Goal: Information Seeking & Learning: Learn about a topic

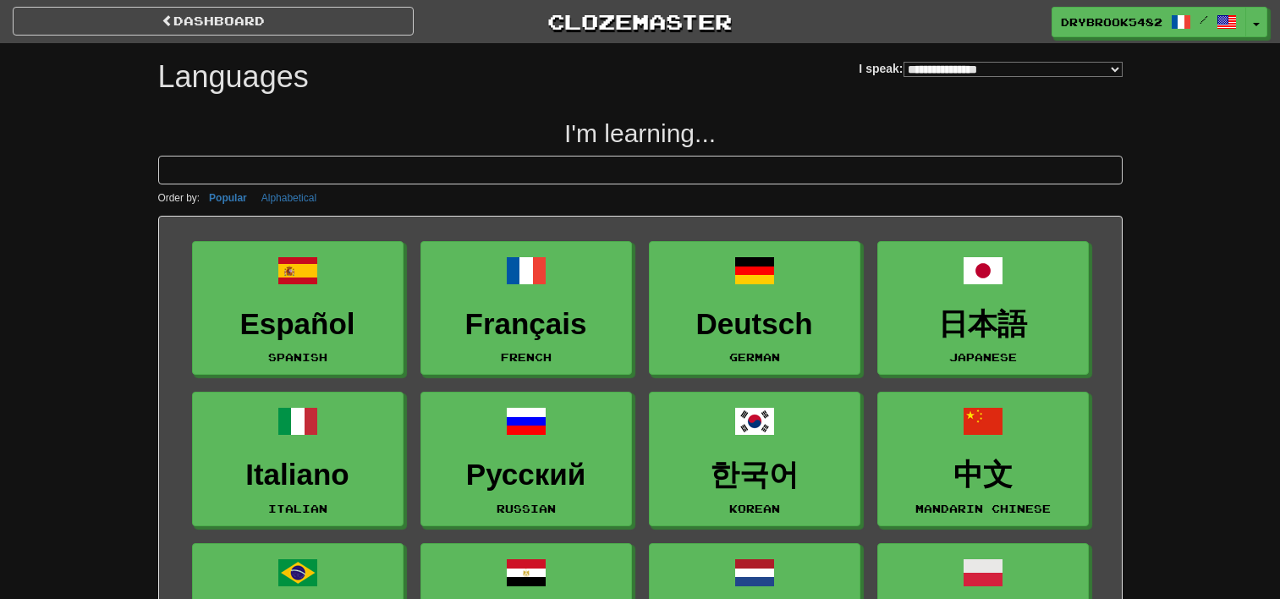
select select "*******"
click at [1108, 20] on span "DryBrook5482" at bounding box center [1113, 22] width 102 height 15
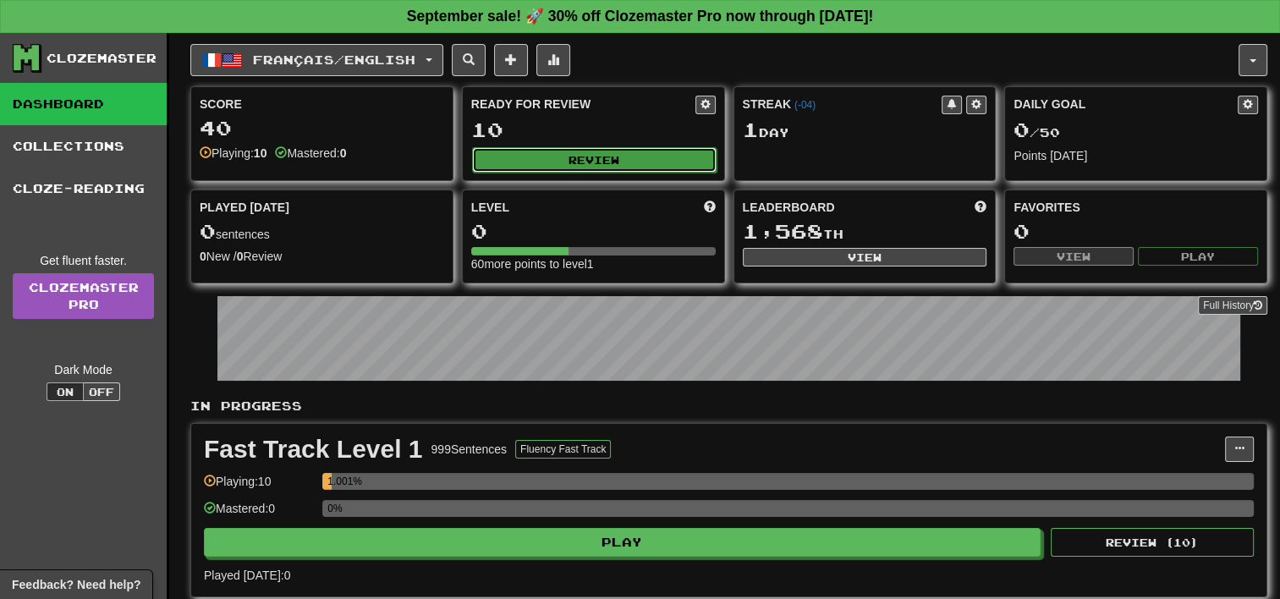
click at [621, 156] on button "Review" at bounding box center [594, 159] width 245 height 25
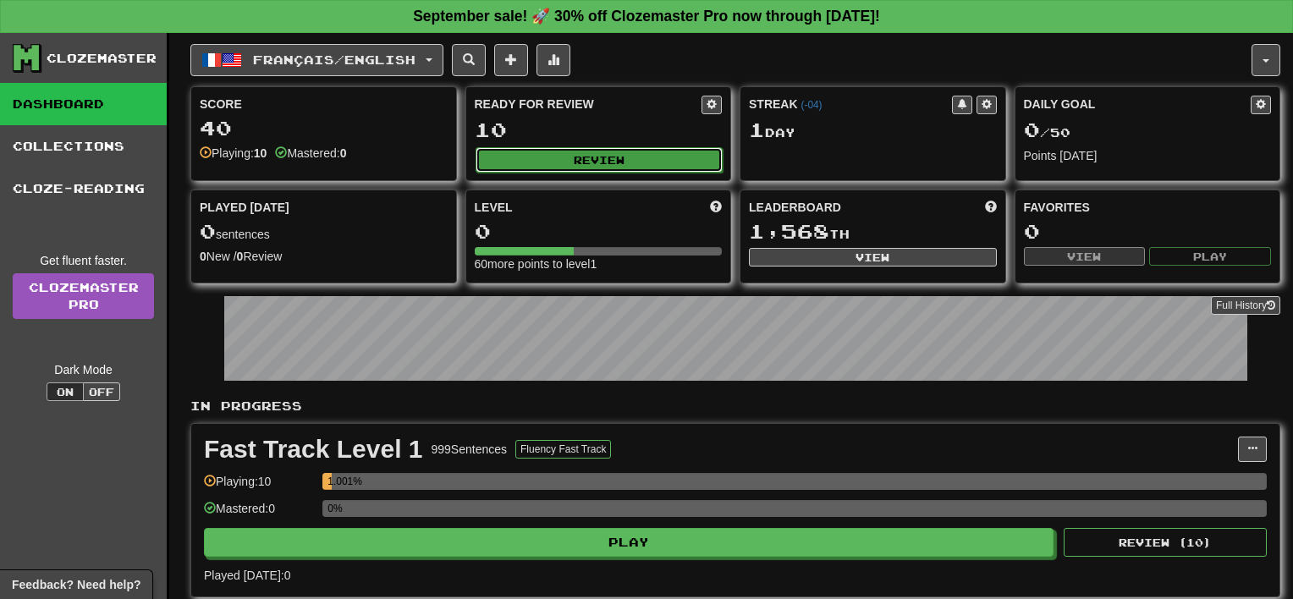
select select "**"
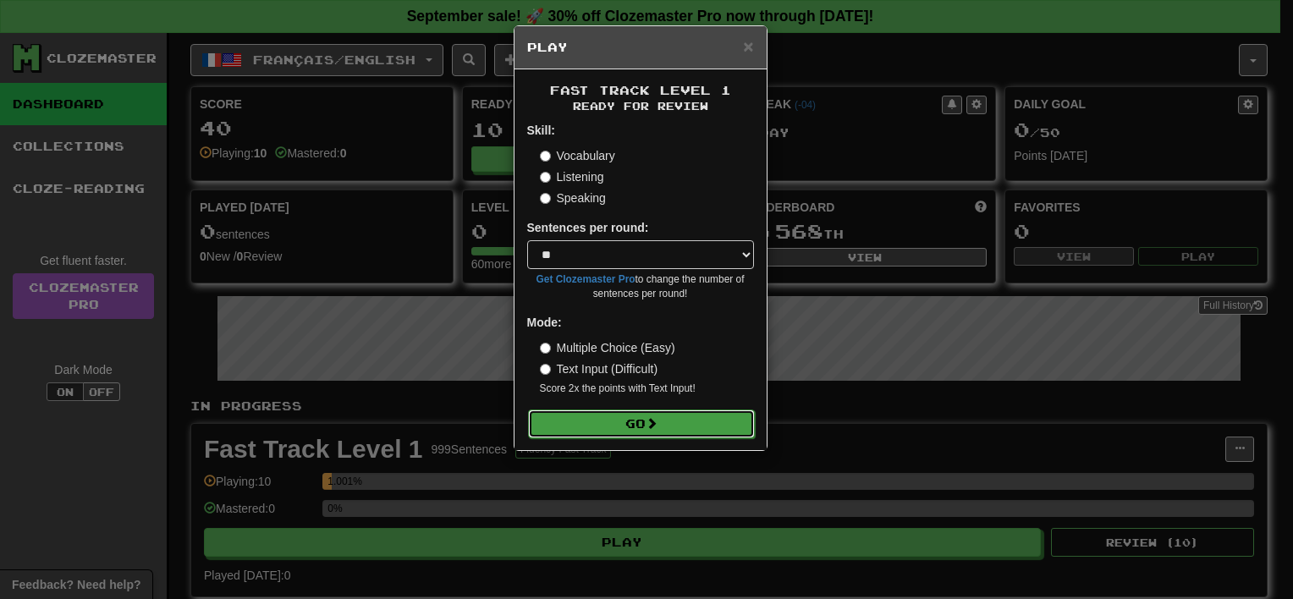
click at [636, 431] on button "Go" at bounding box center [641, 424] width 227 height 29
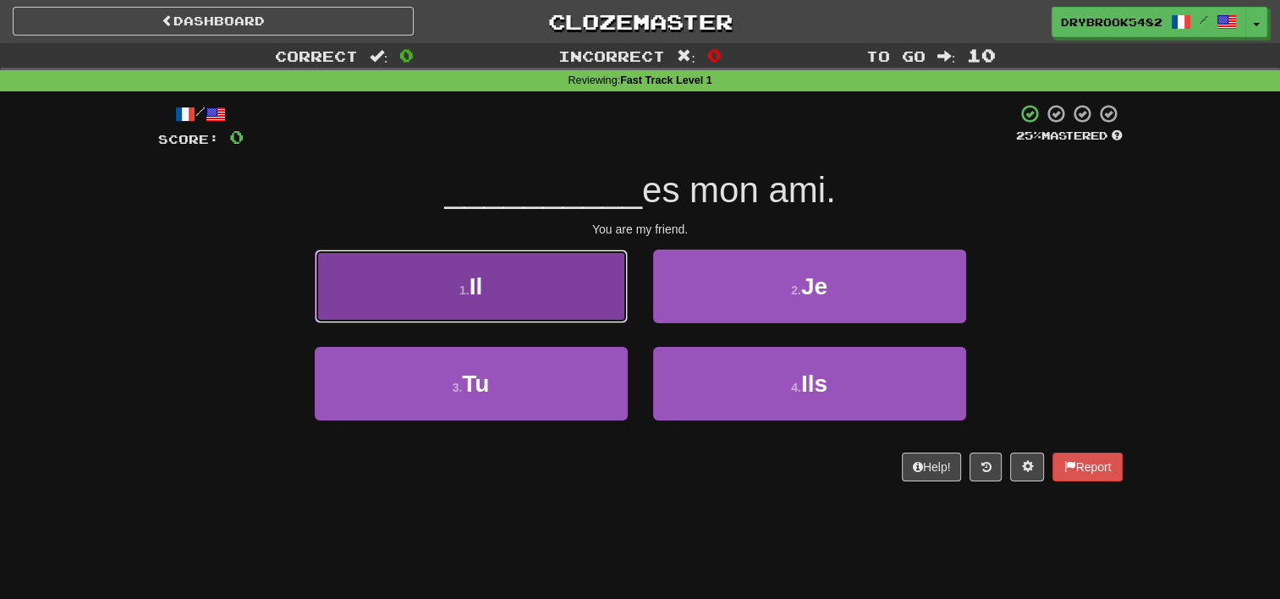
click at [504, 299] on button "1 . Il" at bounding box center [471, 287] width 313 height 74
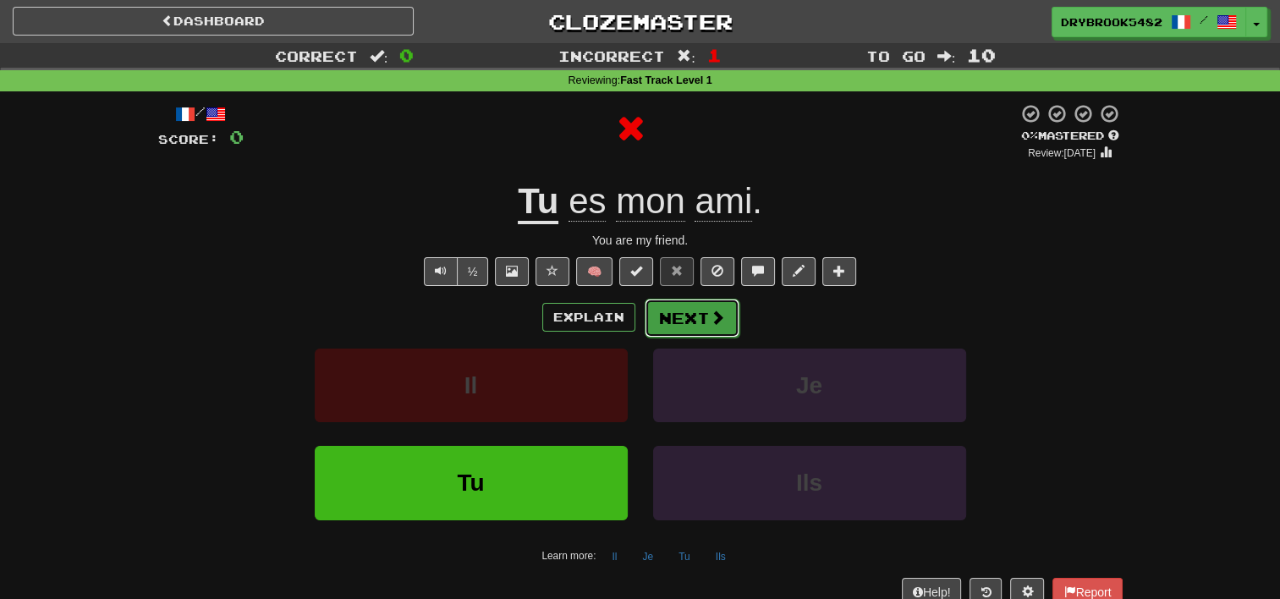
click at [695, 312] on button "Next" at bounding box center [692, 318] width 95 height 39
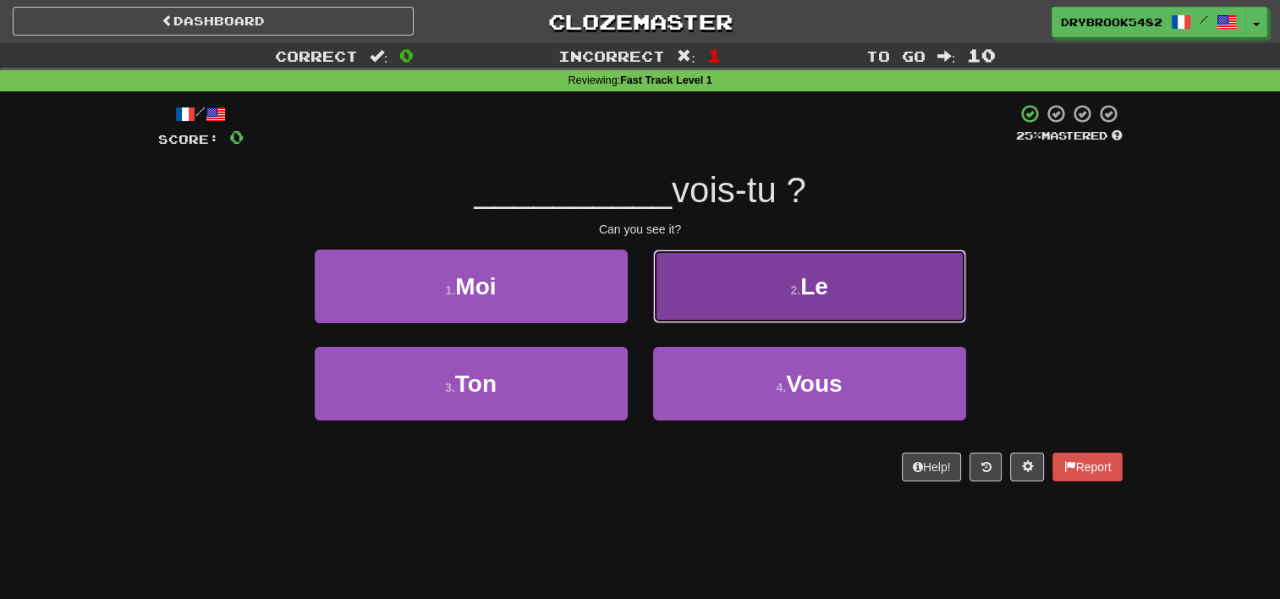
click at [817, 300] on button "2 . Le" at bounding box center [809, 287] width 313 height 74
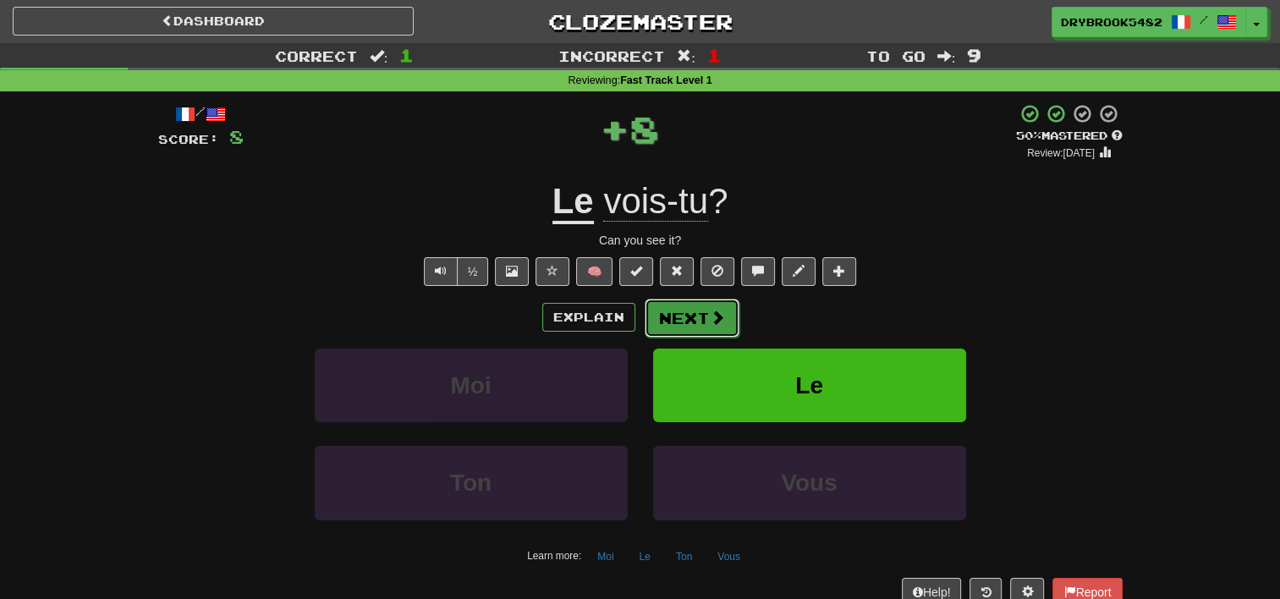
click at [682, 323] on button "Next" at bounding box center [692, 318] width 95 height 39
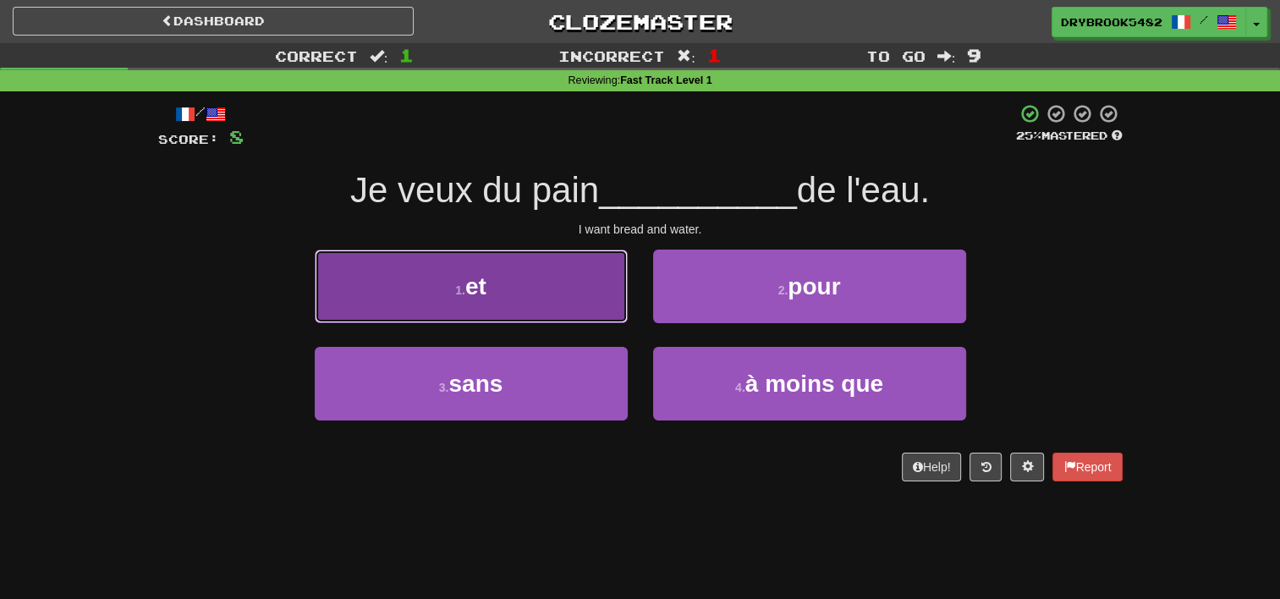
click at [582, 308] on button "1 . et" at bounding box center [471, 287] width 313 height 74
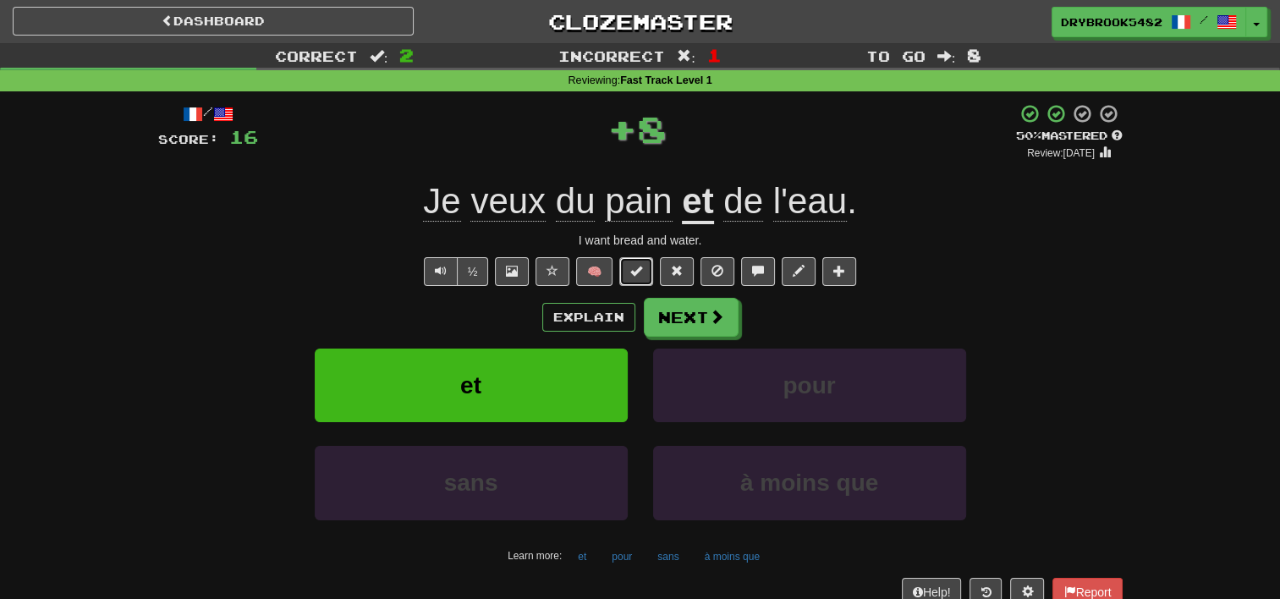
click at [635, 267] on span at bounding box center [636, 271] width 12 height 12
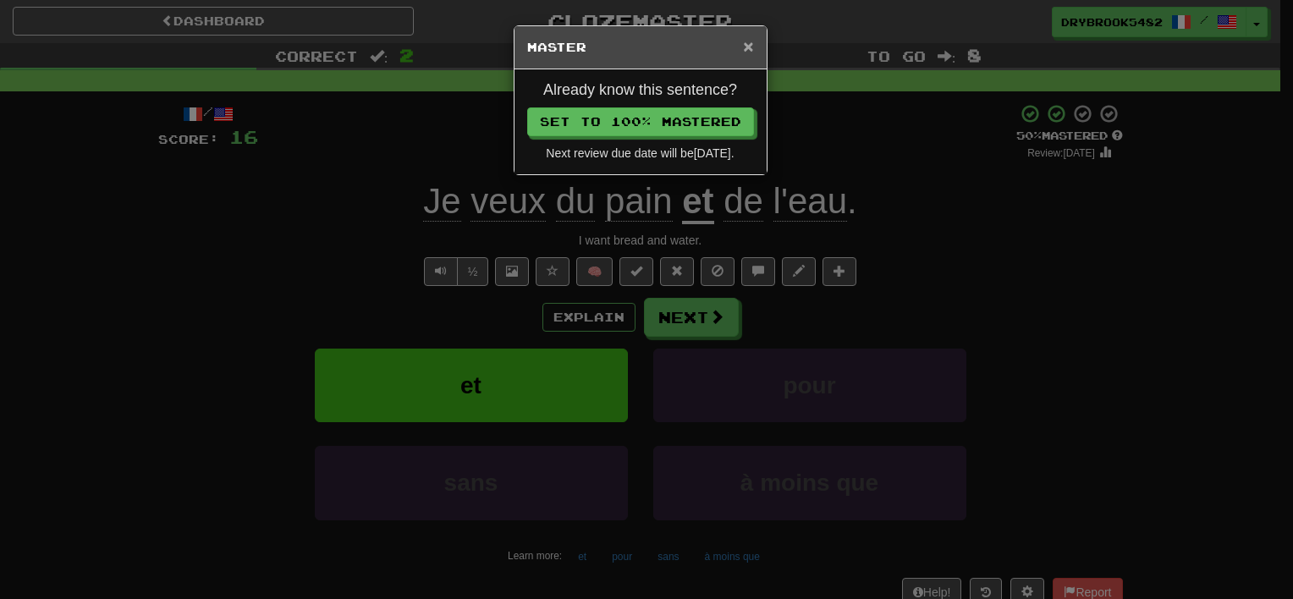
click at [746, 46] on span "×" at bounding box center [748, 45] width 10 height 19
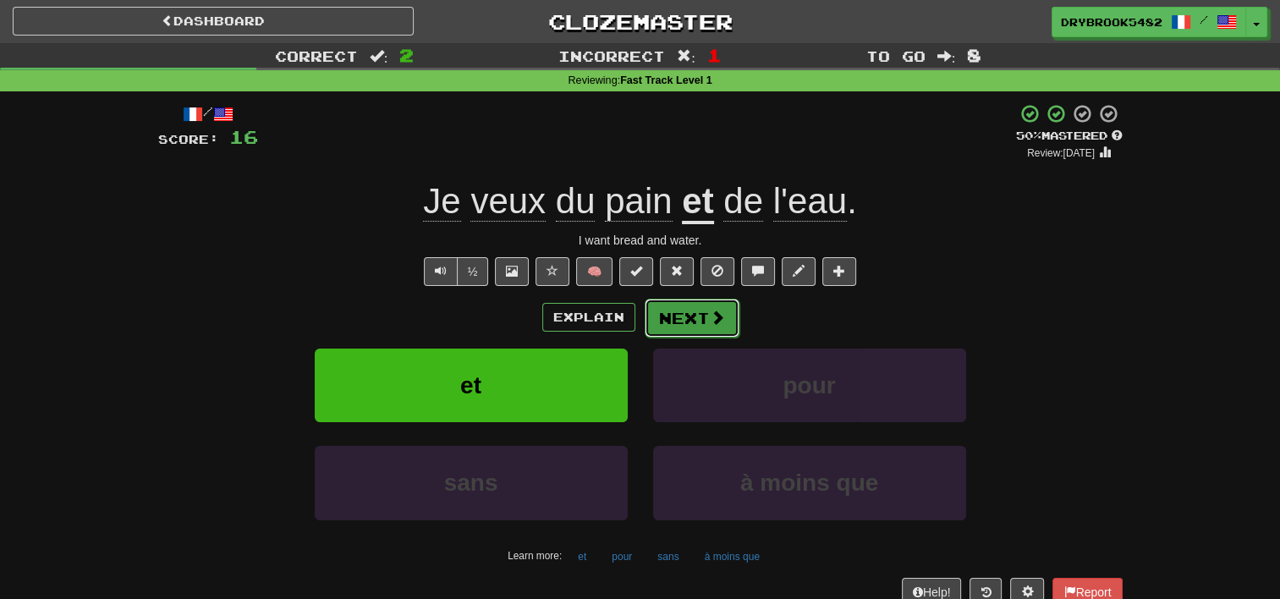
click at [705, 329] on button "Next" at bounding box center [692, 318] width 95 height 39
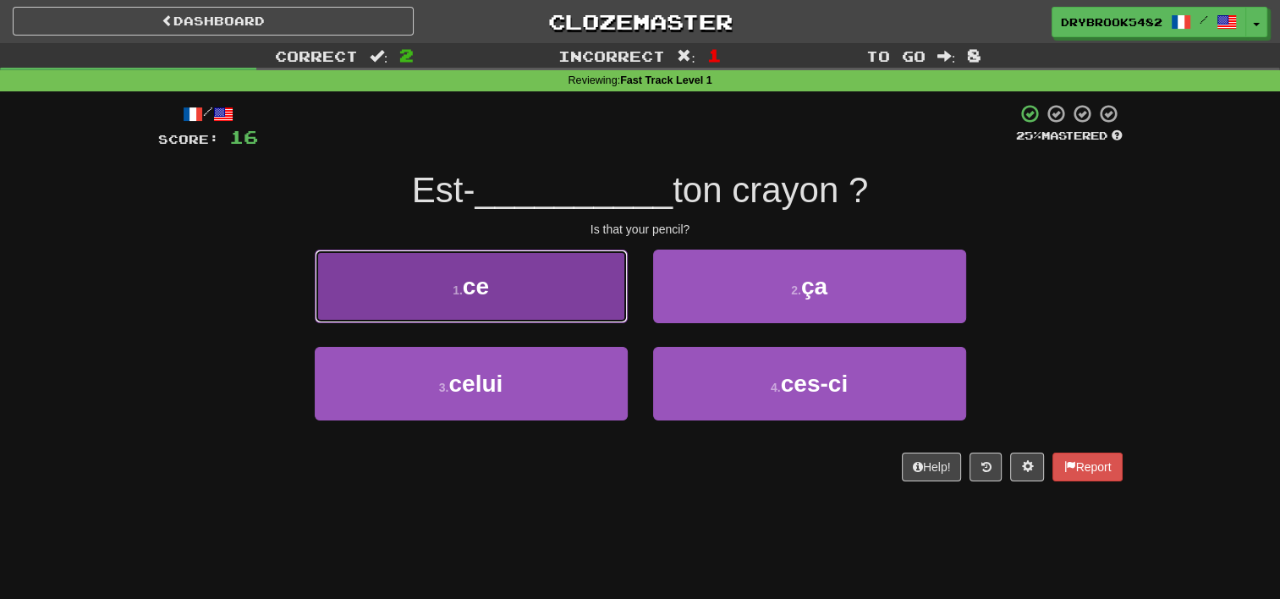
click at [586, 308] on button "1 . ce" at bounding box center [471, 287] width 313 height 74
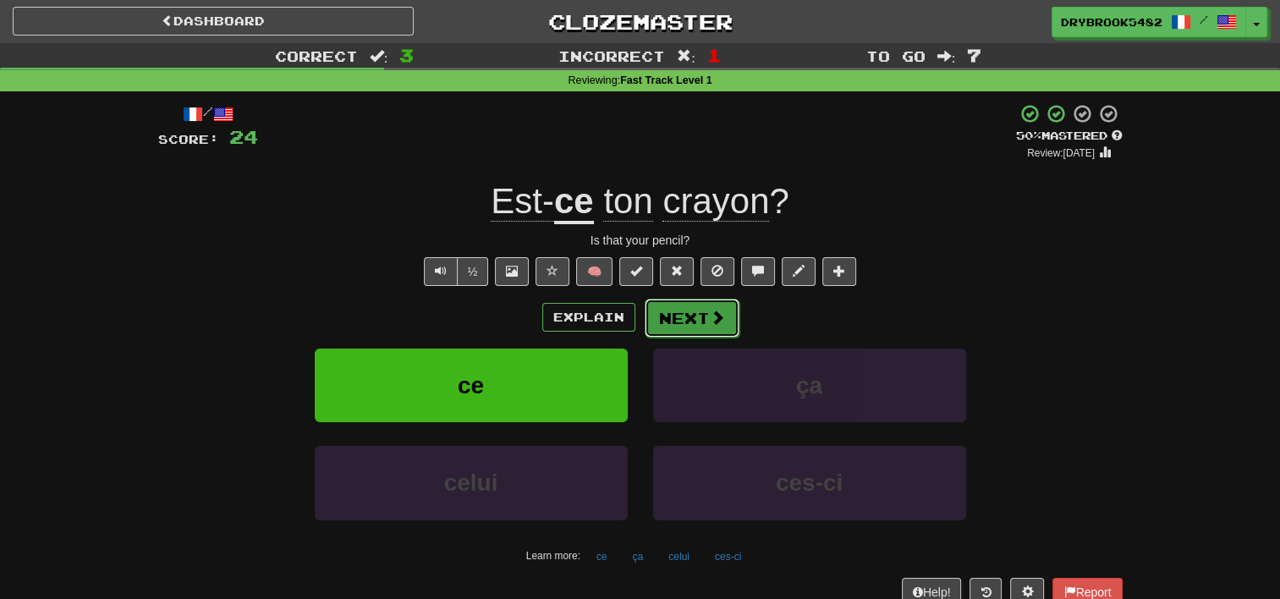
click at [712, 333] on button "Next" at bounding box center [692, 318] width 95 height 39
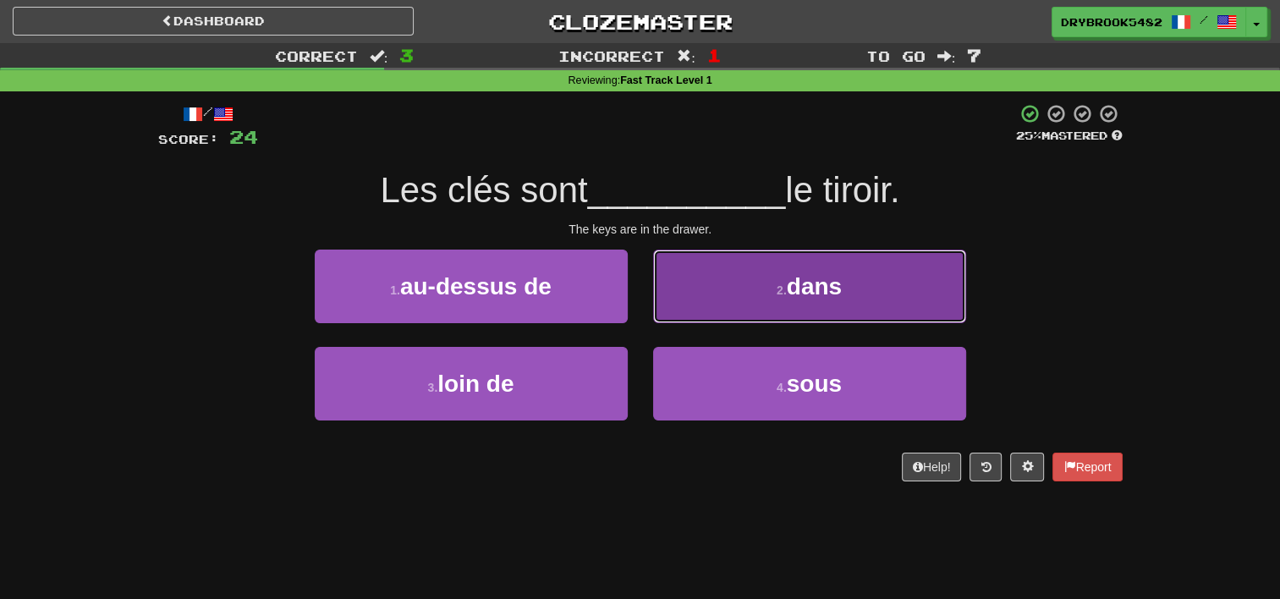
click at [764, 318] on button "2 . dans" at bounding box center [809, 287] width 313 height 74
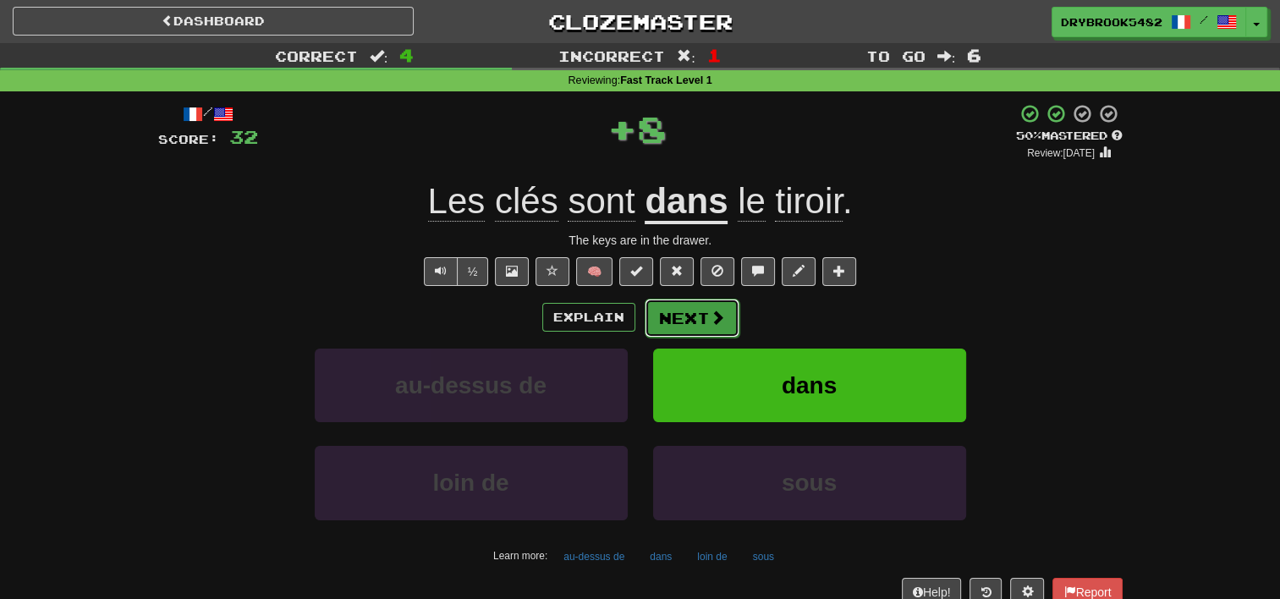
click at [698, 322] on button "Next" at bounding box center [692, 318] width 95 height 39
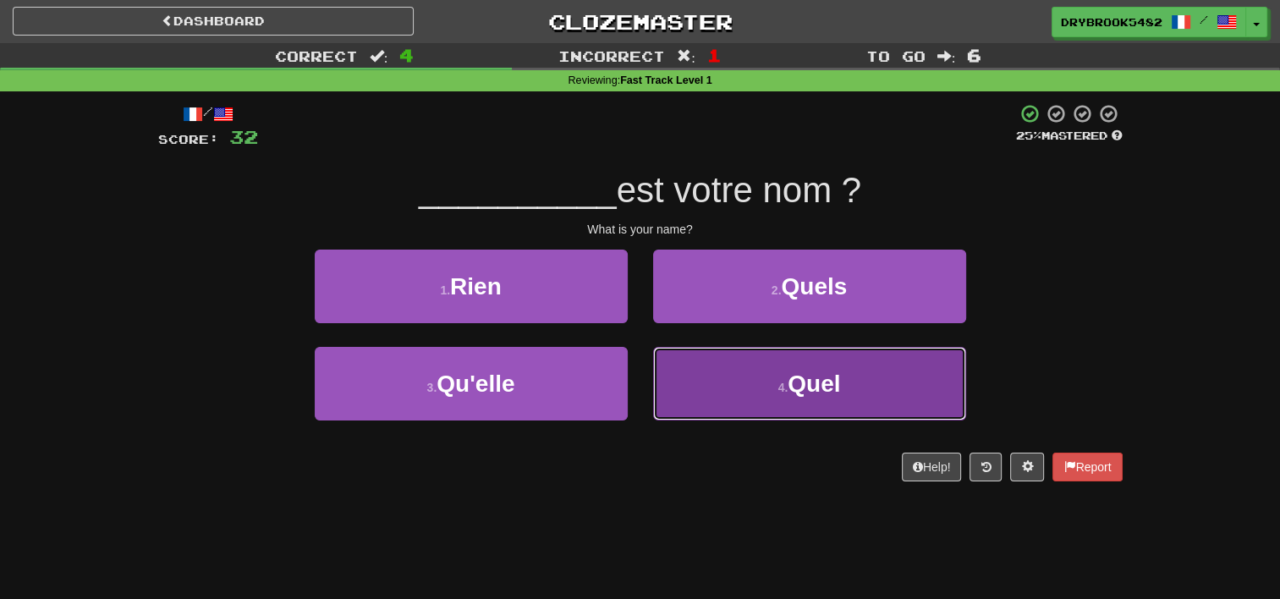
click at [762, 411] on button "4 . Quel" at bounding box center [809, 384] width 313 height 74
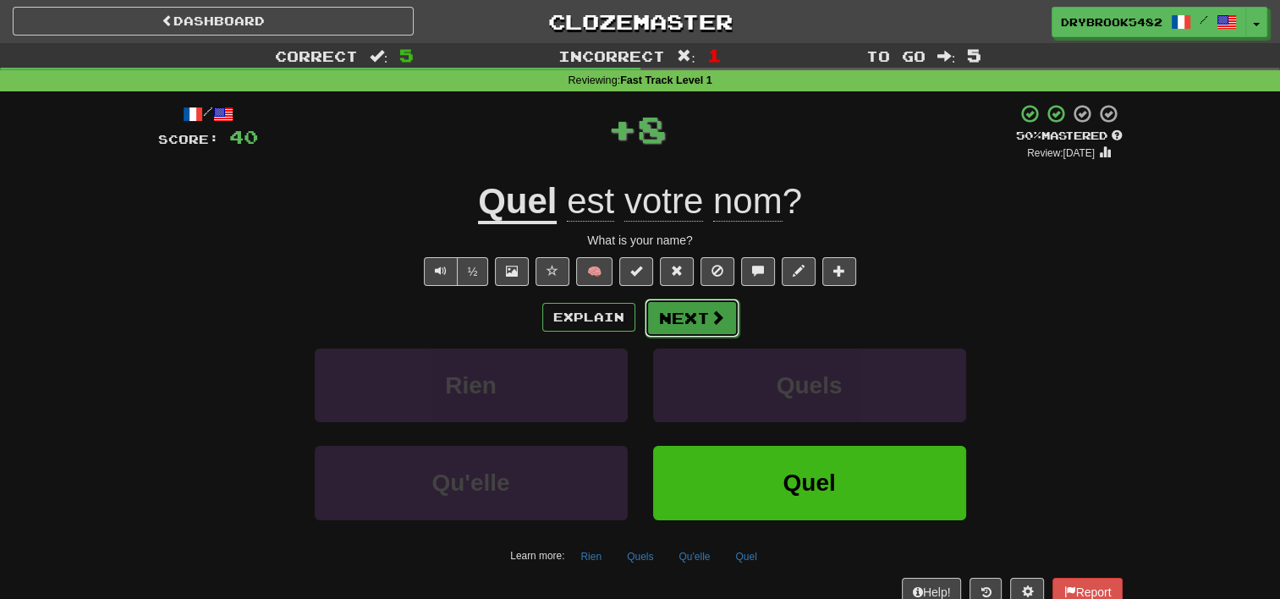
click at [718, 318] on span at bounding box center [717, 317] width 15 height 15
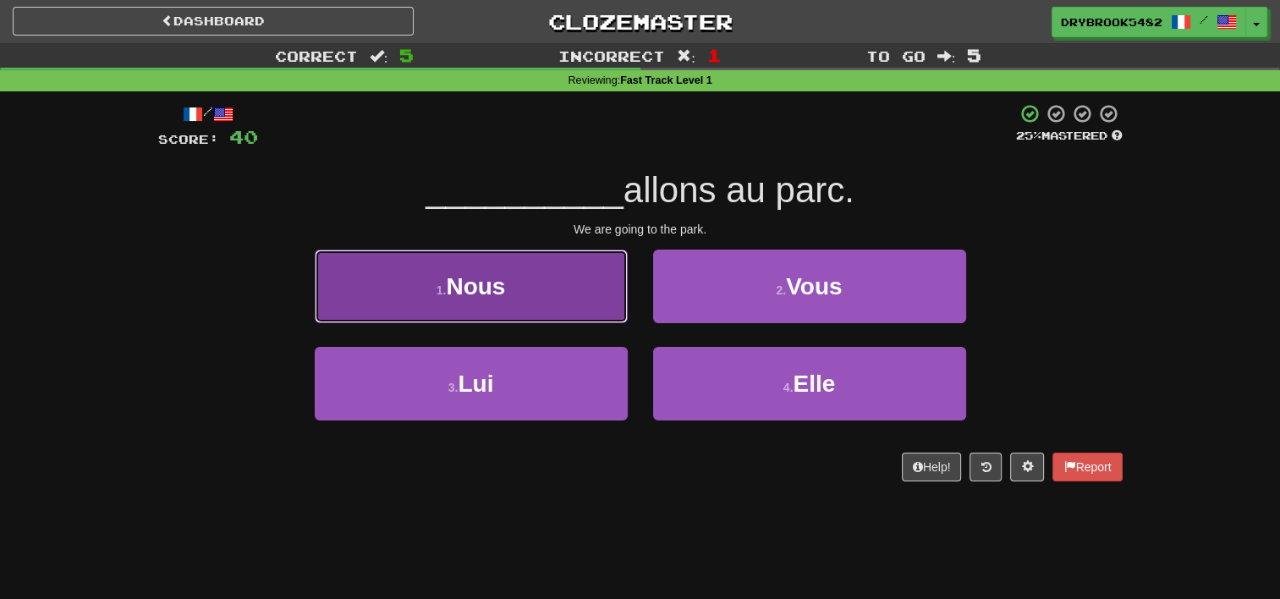
click at [528, 274] on button "1 . Nous" at bounding box center [471, 287] width 313 height 74
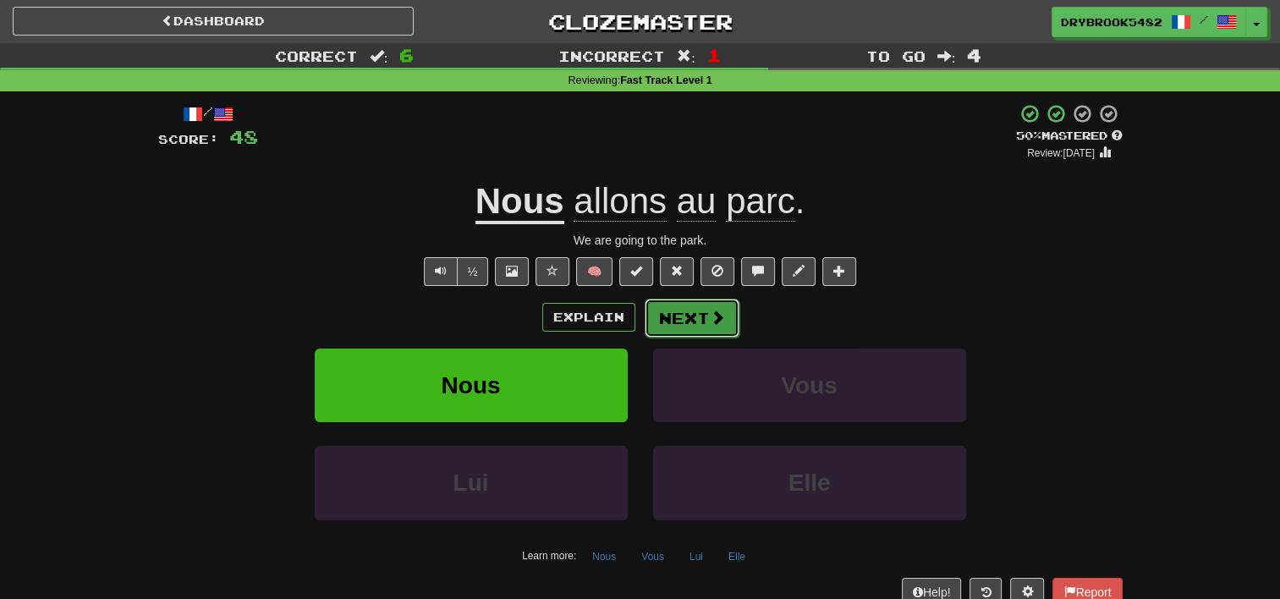
click at [701, 317] on button "Next" at bounding box center [692, 318] width 95 height 39
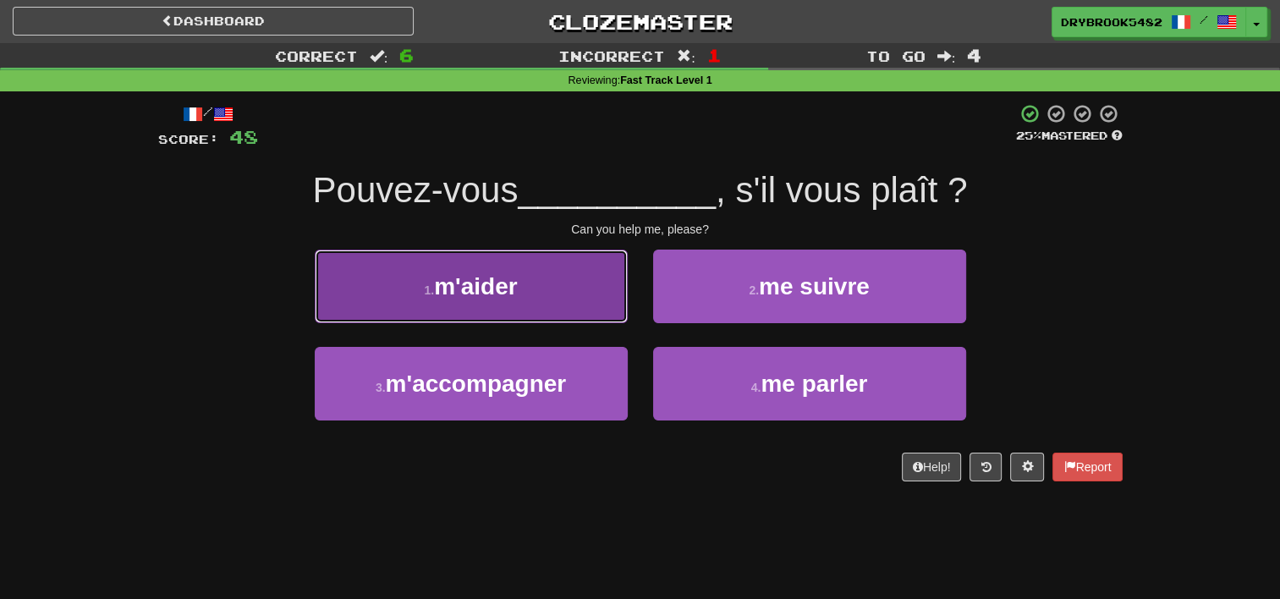
click at [406, 303] on button "1 . m'aider" at bounding box center [471, 287] width 313 height 74
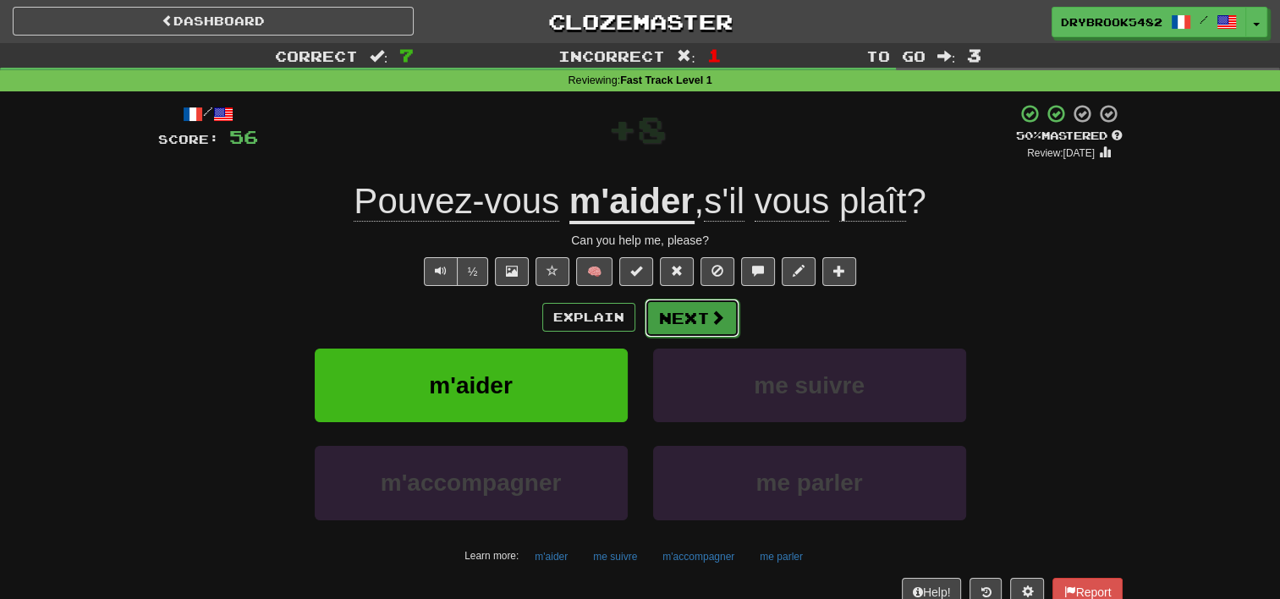
click at [718, 311] on span at bounding box center [717, 317] width 15 height 15
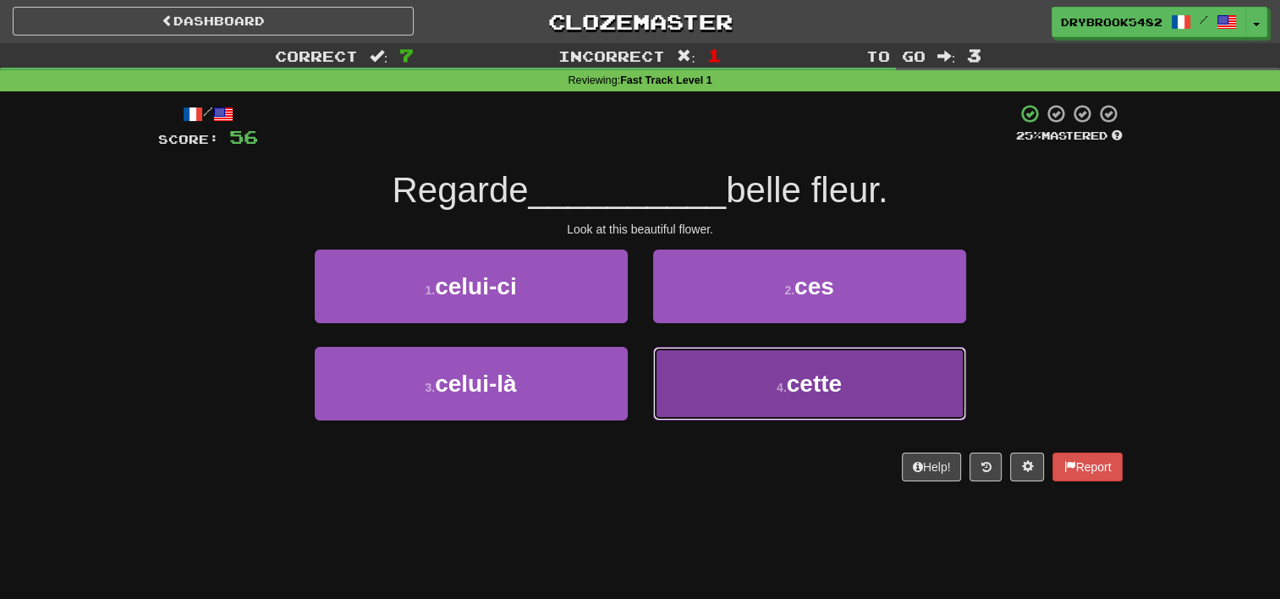
click at [832, 390] on span "cette" at bounding box center [814, 384] width 55 height 26
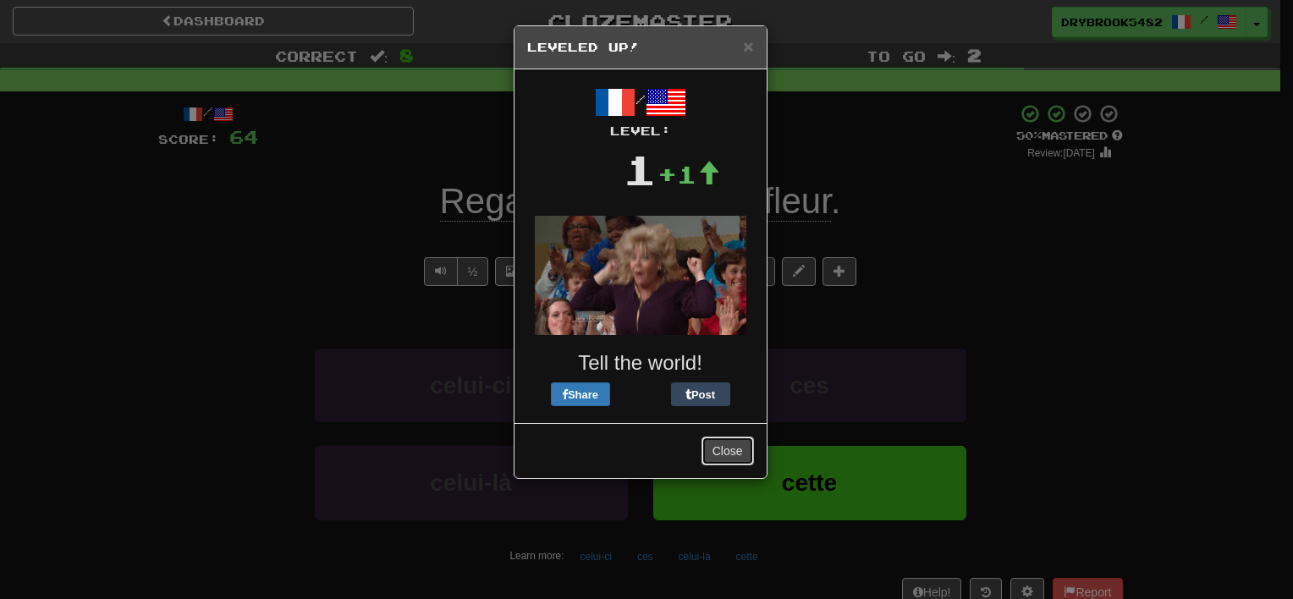
click at [745, 448] on button "Close" at bounding box center [727, 451] width 52 height 29
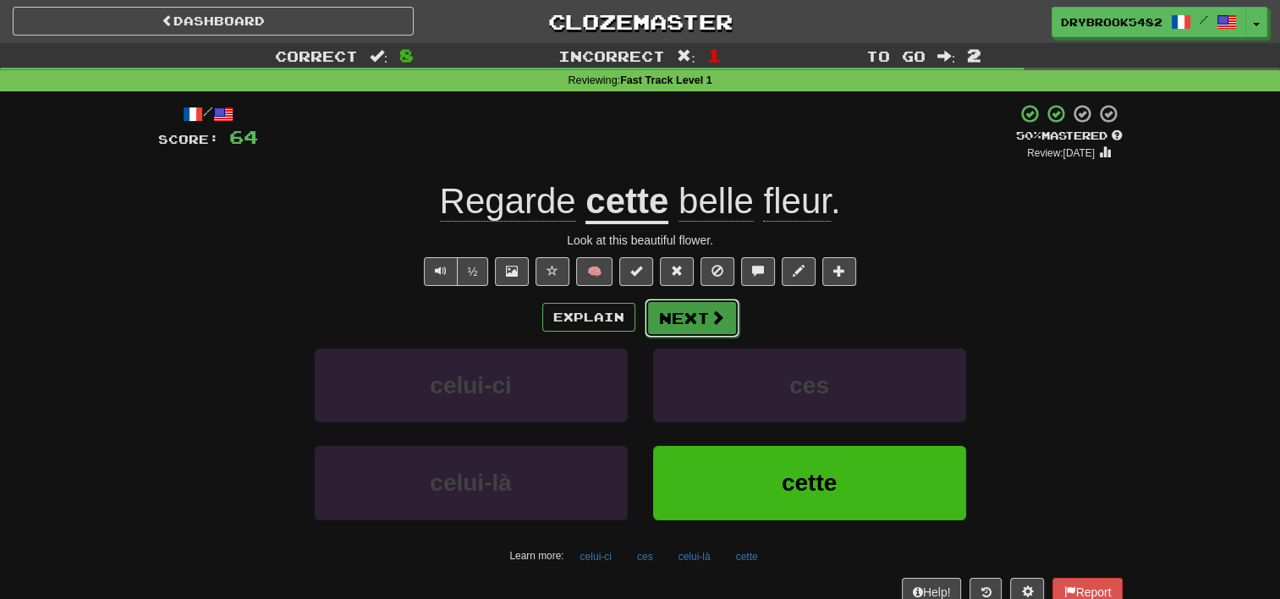
click at [717, 325] on span at bounding box center [717, 317] width 15 height 15
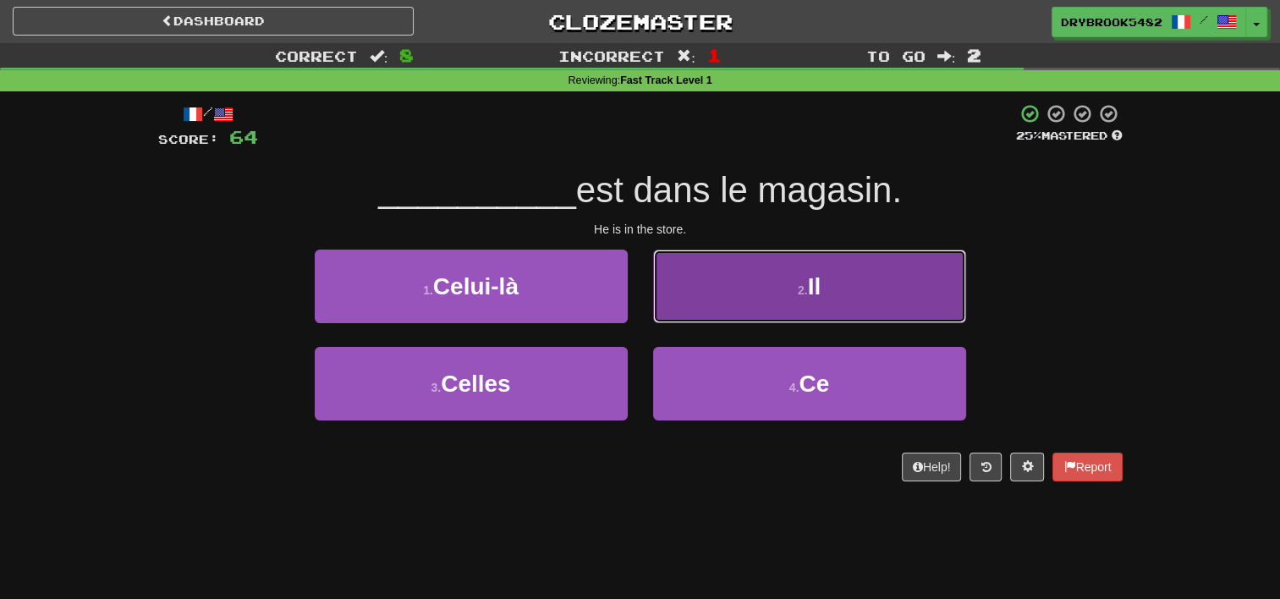
click at [859, 283] on button "2 . Il" at bounding box center [809, 287] width 313 height 74
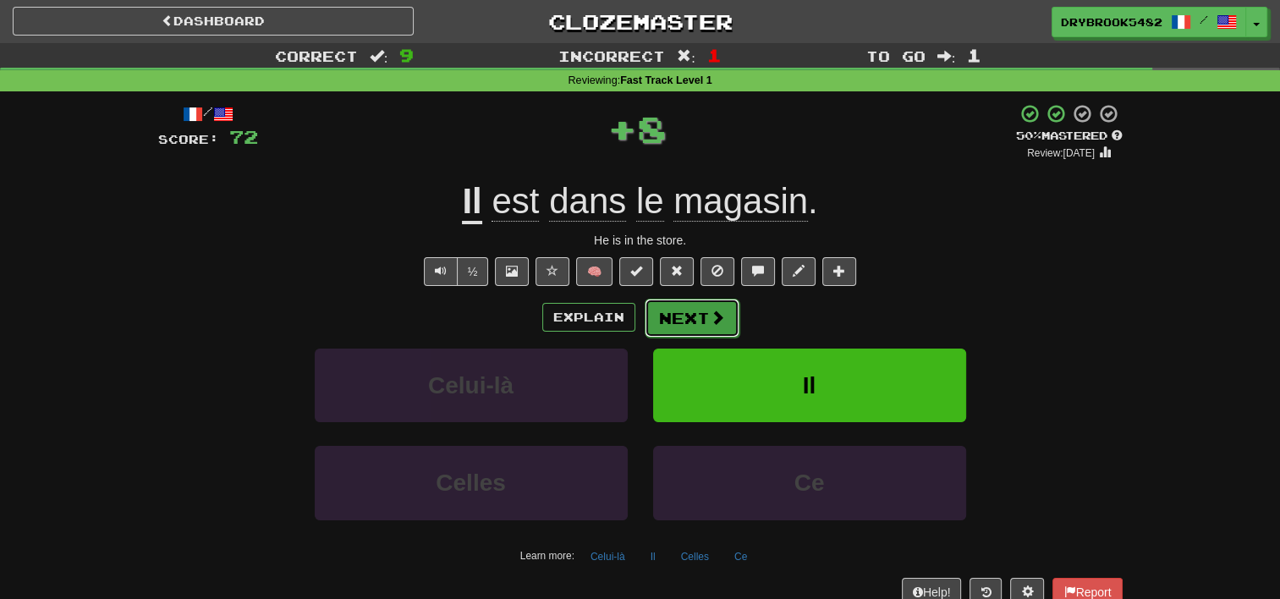
click at [714, 312] on span at bounding box center [717, 317] width 15 height 15
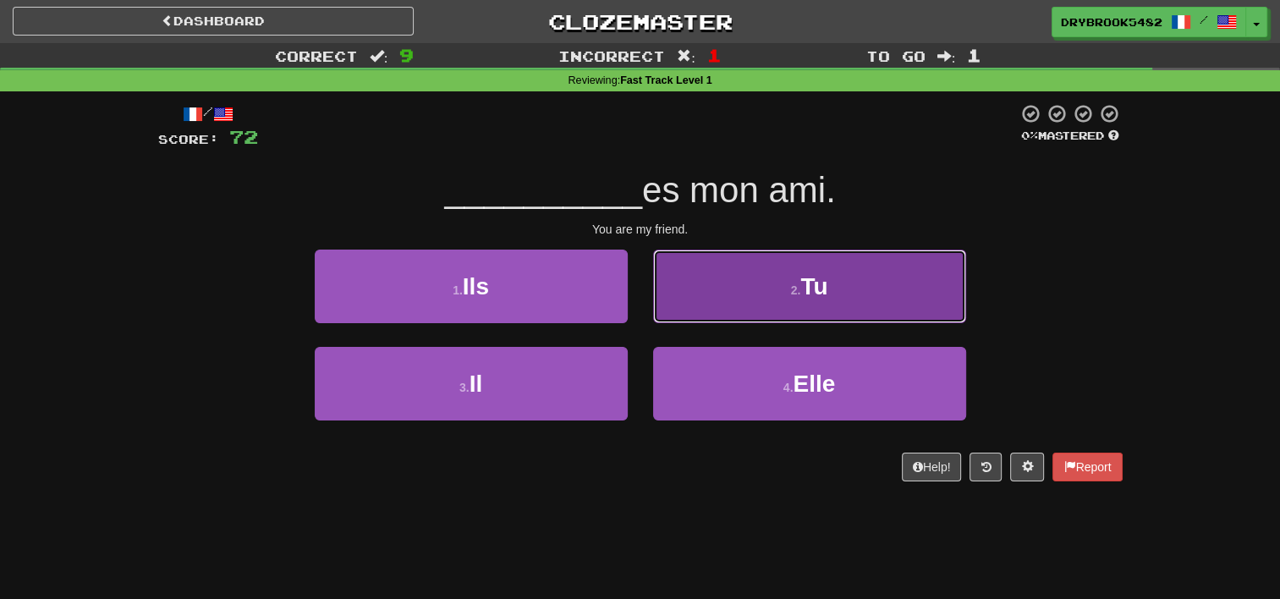
click at [756, 283] on button "2 . Tu" at bounding box center [809, 287] width 313 height 74
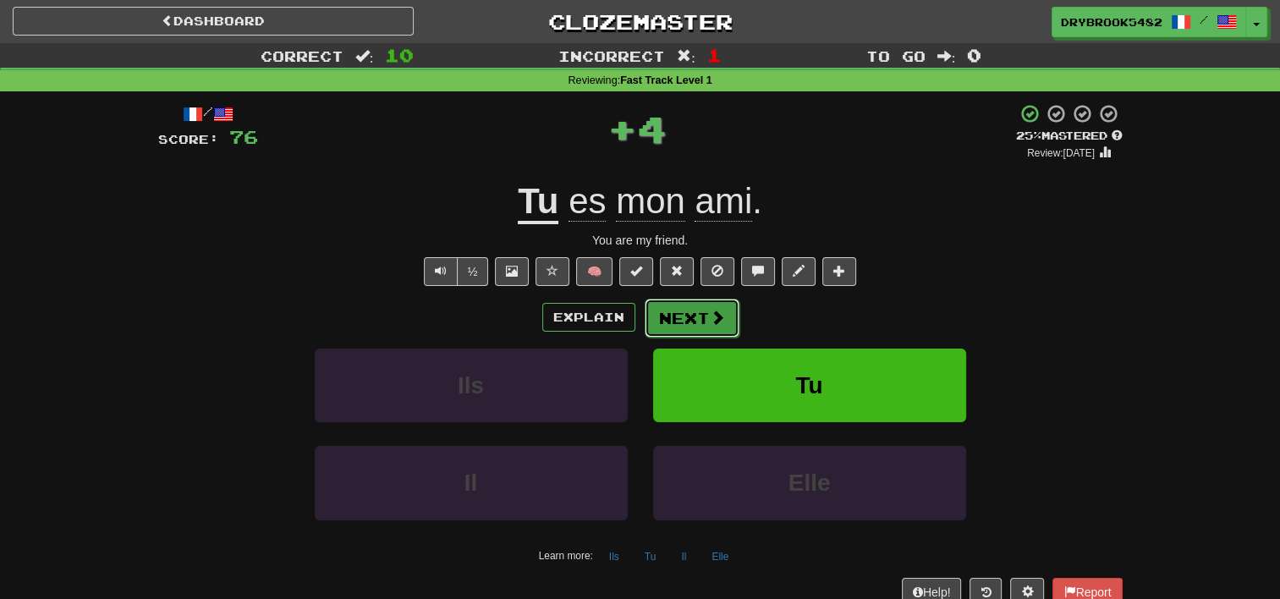
click at [680, 318] on button "Next" at bounding box center [692, 318] width 95 height 39
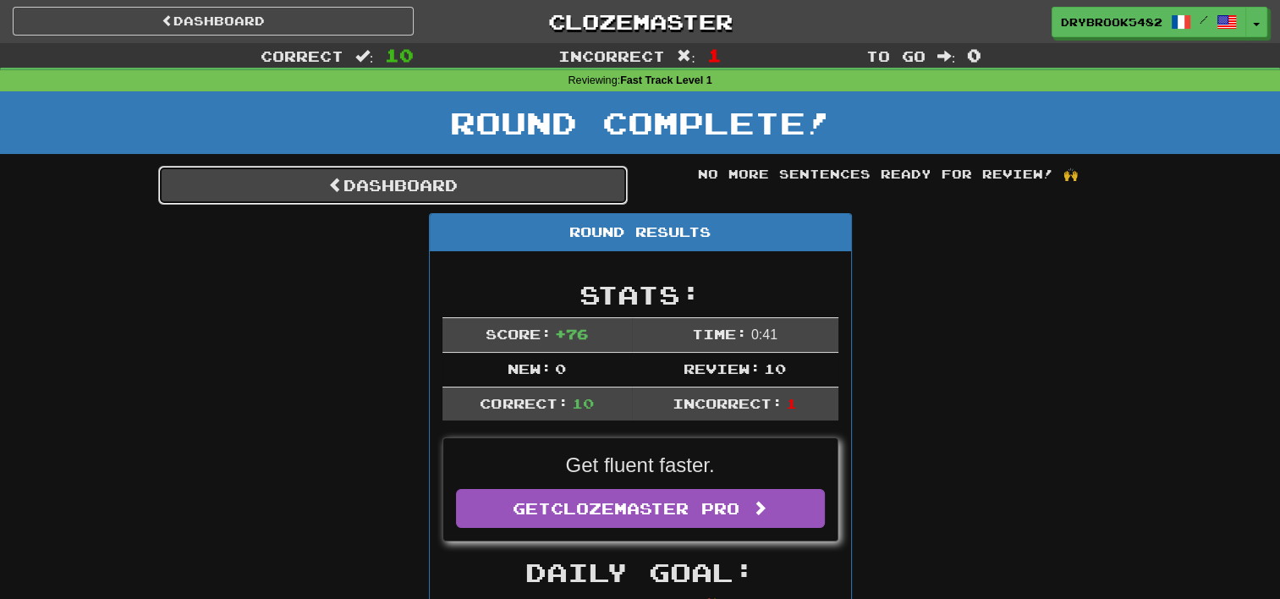
click at [403, 179] on link "Dashboard" at bounding box center [393, 185] width 470 height 39
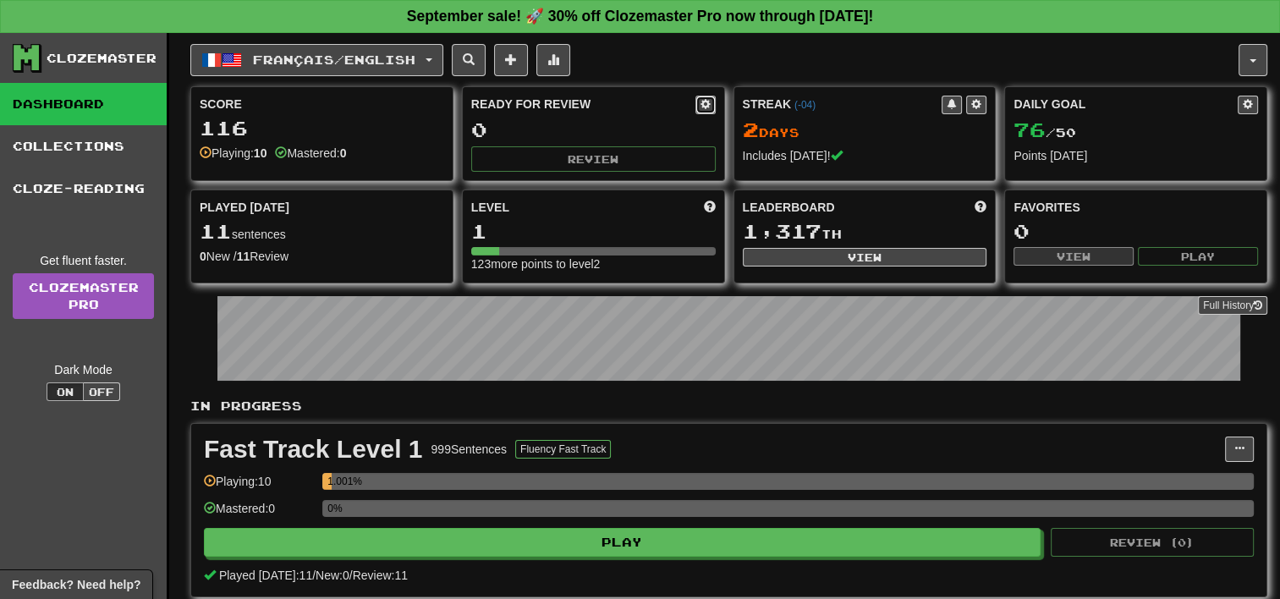
click at [703, 99] on span at bounding box center [706, 104] width 10 height 10
select select "*"
select select "**"
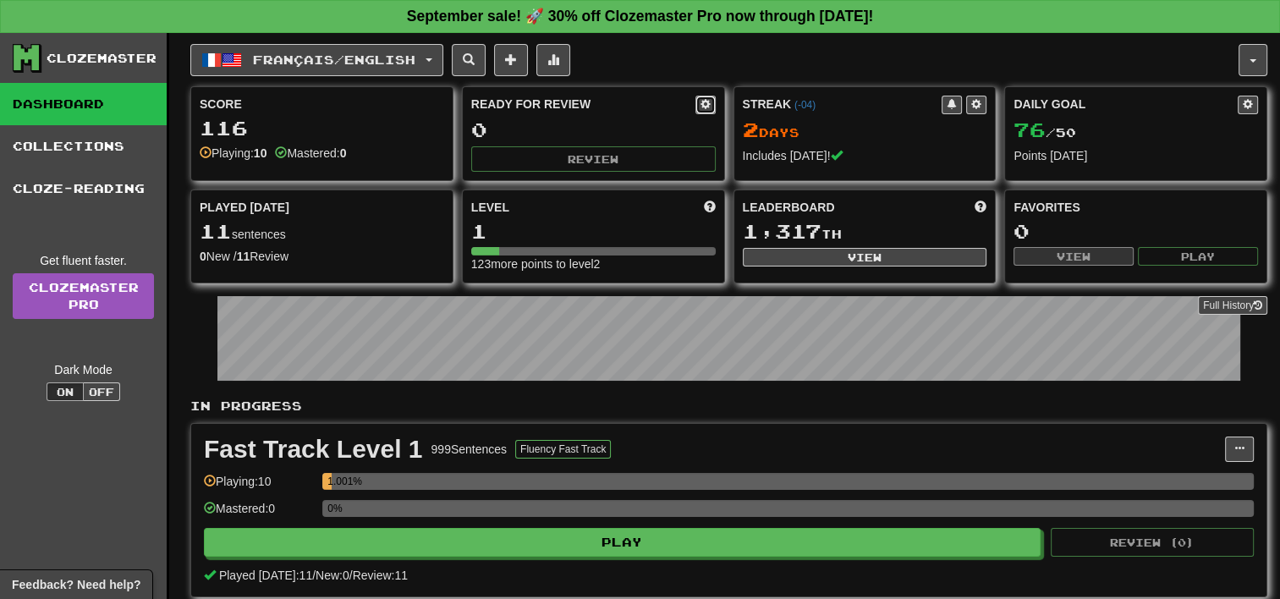
select select "***"
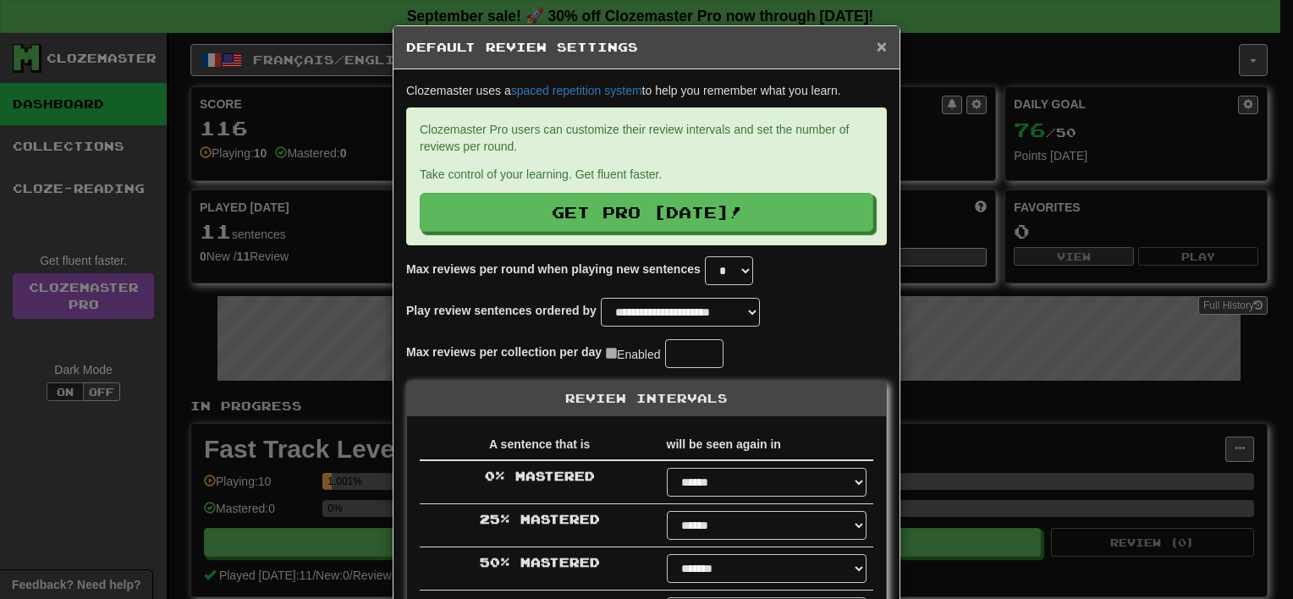
click at [877, 36] on span "×" at bounding box center [882, 45] width 10 height 19
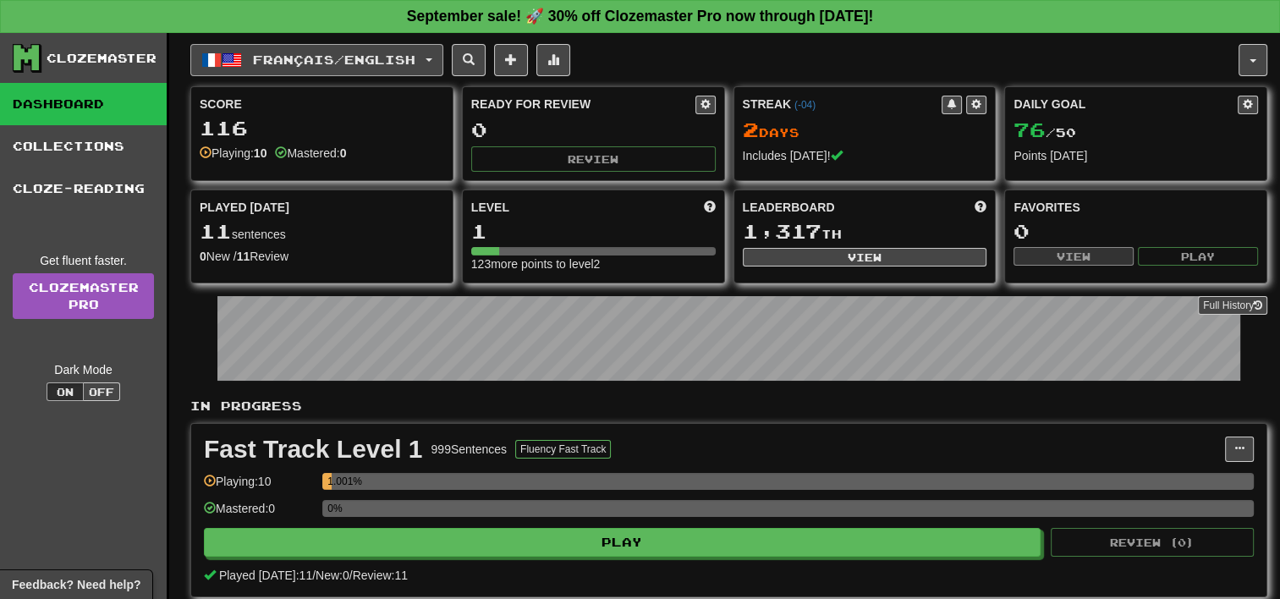
click at [443, 67] on button "Français / English" at bounding box center [316, 60] width 253 height 32
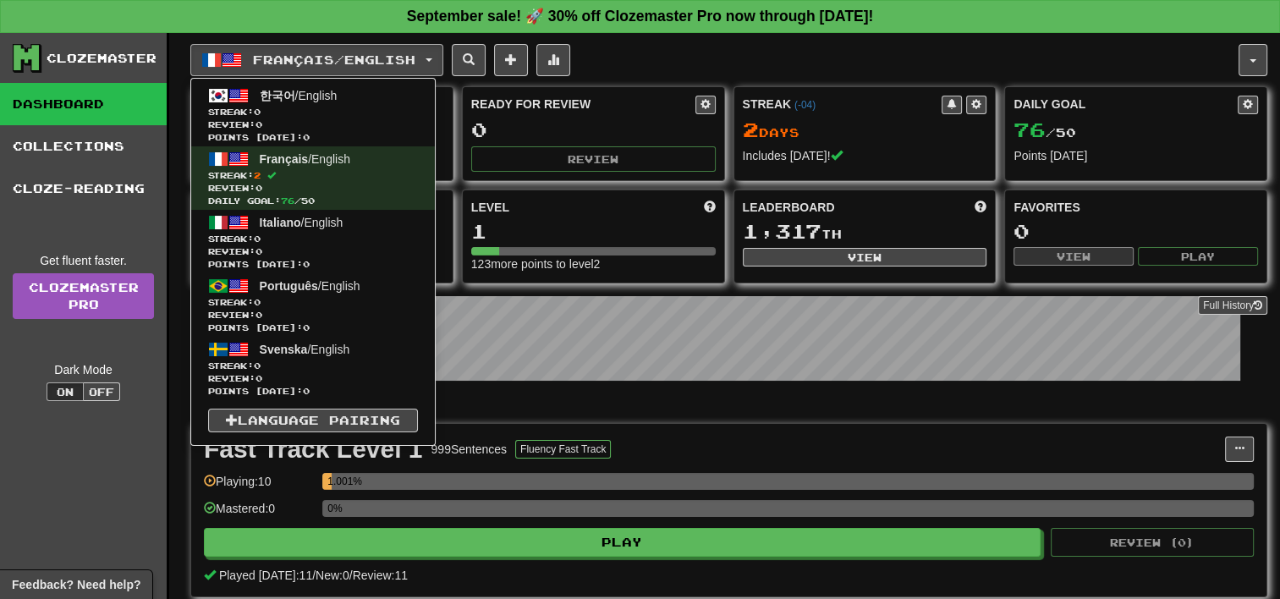
click at [707, 65] on div "Français / English 한국어 / English Streak: 0 Review: 0 Points today: 0 Français /…" at bounding box center [714, 60] width 1048 height 32
